Goal: Task Accomplishment & Management: Manage account settings

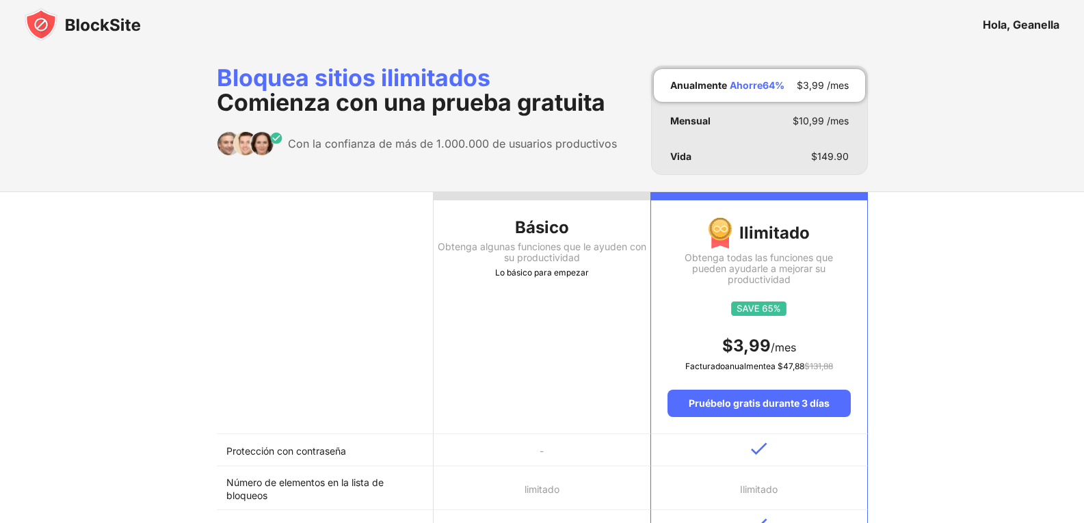
click at [42, 19] on img at bounding box center [83, 24] width 116 height 33
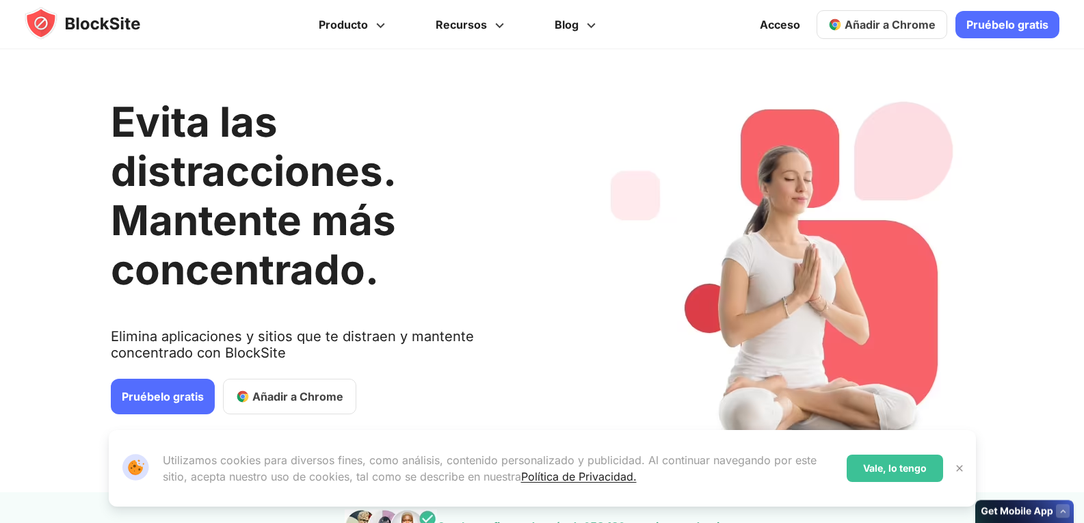
click at [42, 19] on img at bounding box center [96, 23] width 142 height 33
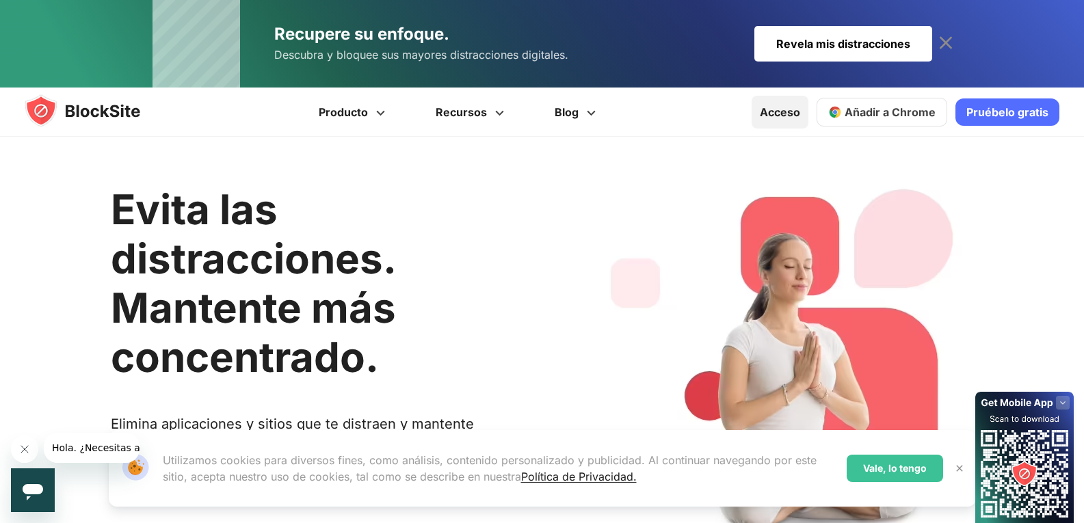
click at [777, 114] on font "Acceso" at bounding box center [780, 112] width 40 height 14
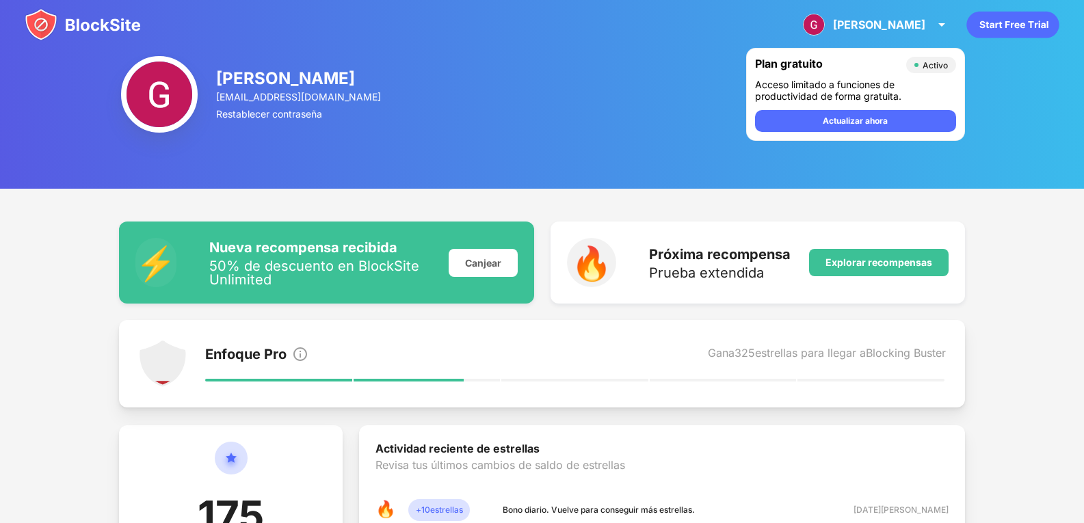
click at [37, 30] on img at bounding box center [83, 24] width 116 height 33
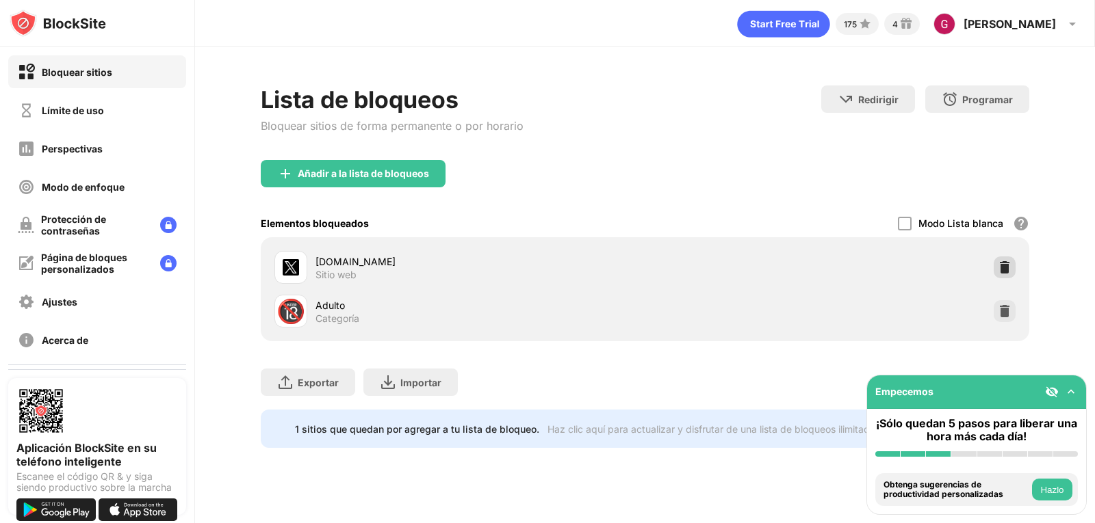
click at [1008, 262] on img at bounding box center [1004, 268] width 14 height 14
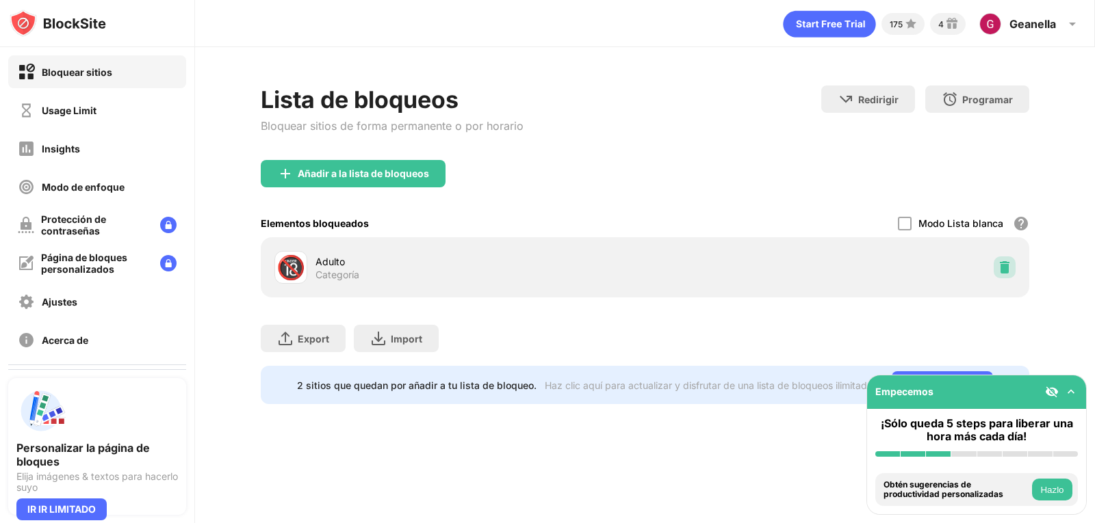
click at [998, 267] on img at bounding box center [1004, 268] width 14 height 14
